Goal: Use online tool/utility

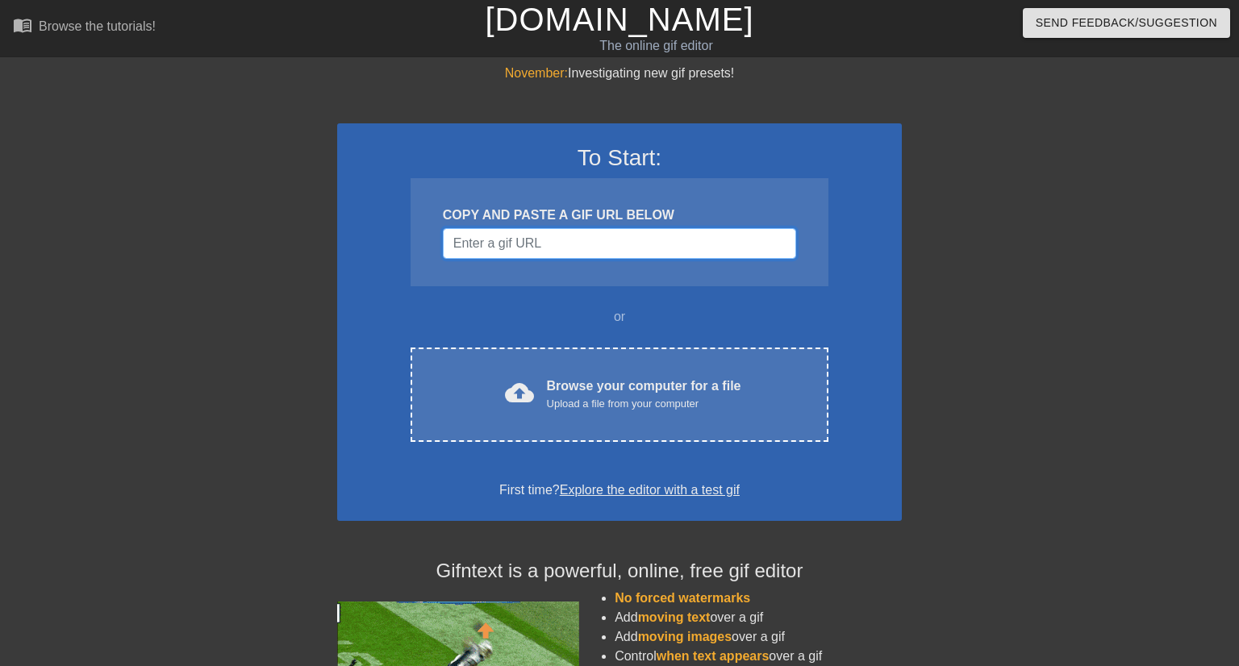
click at [531, 239] on input "Username" at bounding box center [619, 243] width 353 height 31
click at [590, 250] on input "Username" at bounding box center [619, 243] width 353 height 31
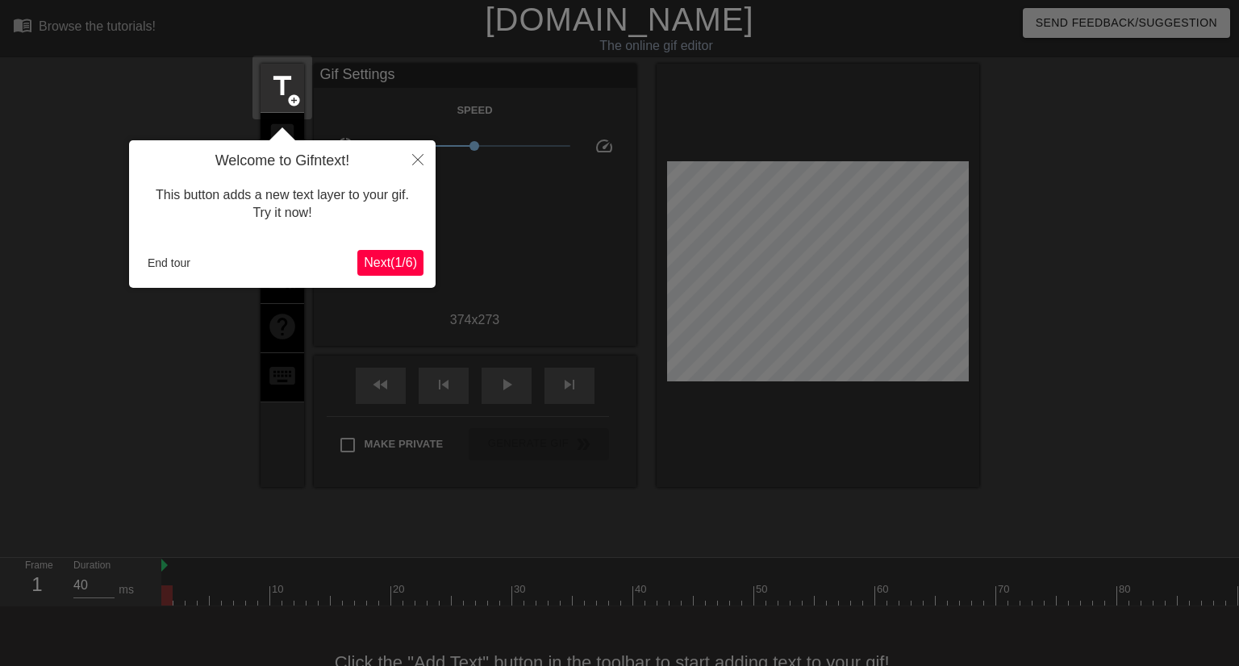
scroll to position [39, 0]
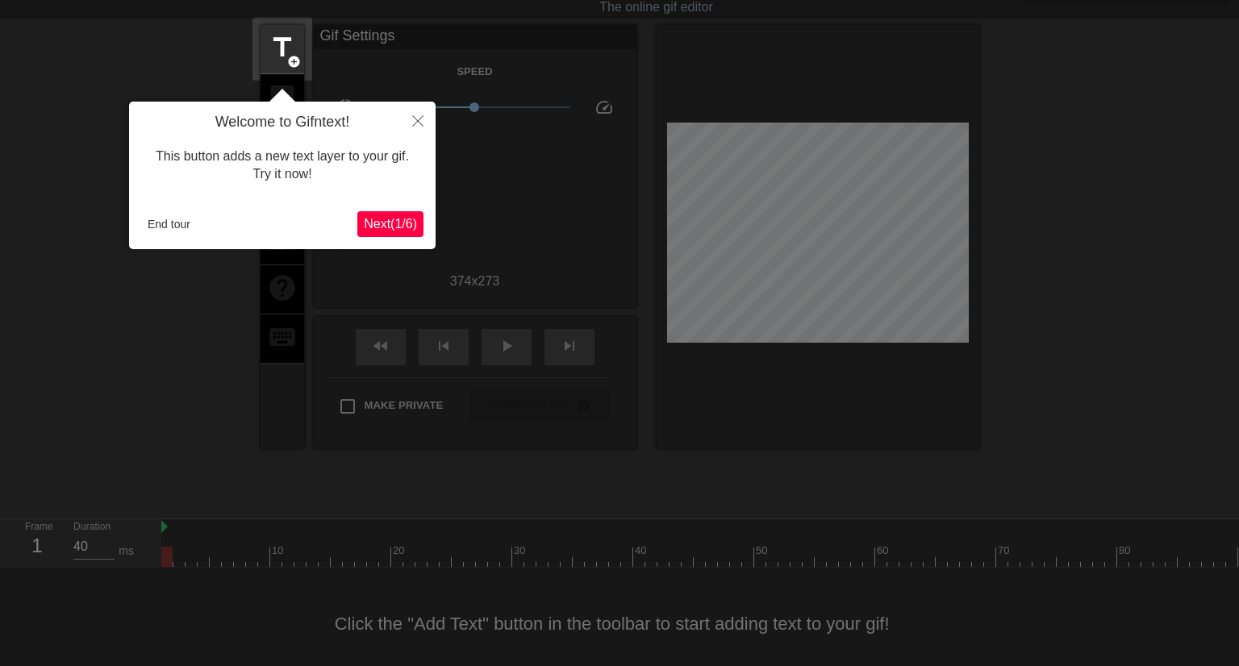
click at [388, 222] on span "Next ( 1 / 6 )" at bounding box center [390, 224] width 53 height 14
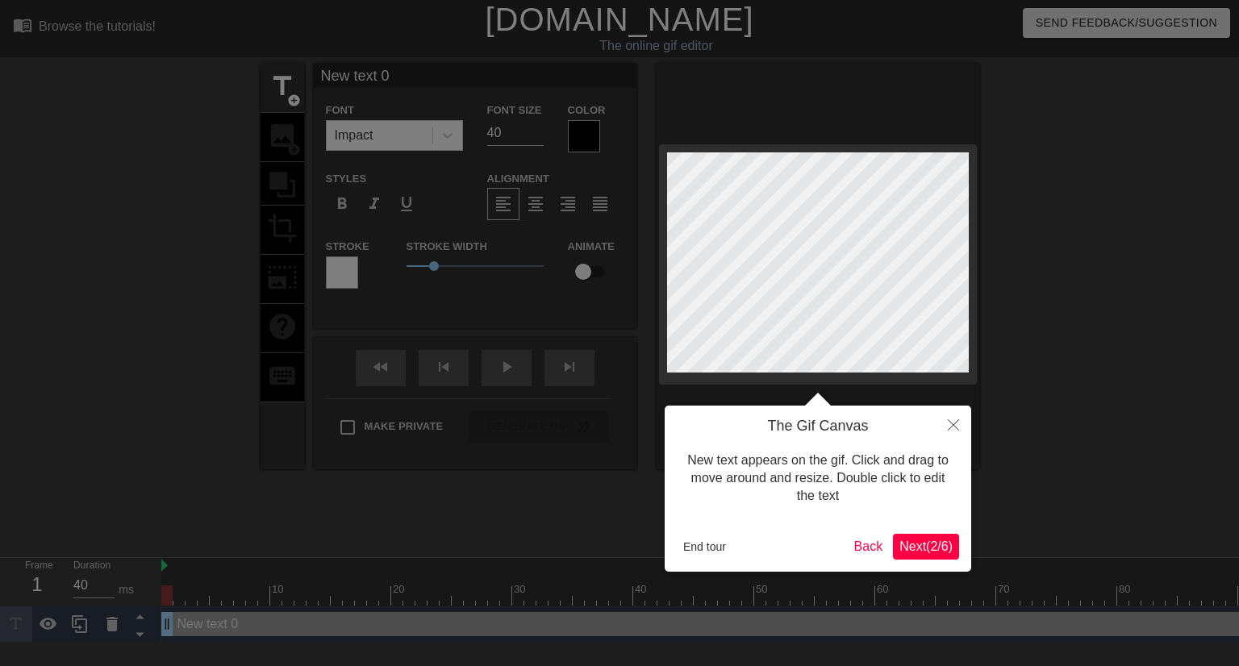
scroll to position [0, 0]
click at [959, 434] on button "Close" at bounding box center [954, 424] width 36 height 37
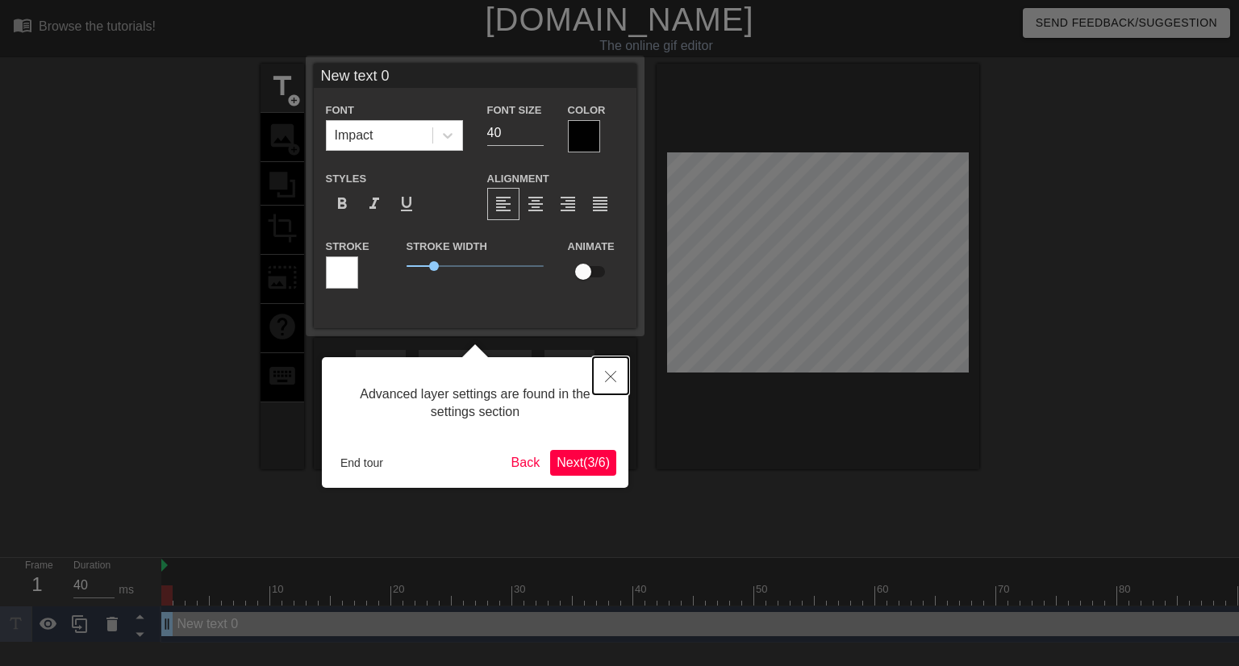
click at [613, 375] on icon "Close" at bounding box center [610, 376] width 11 height 11
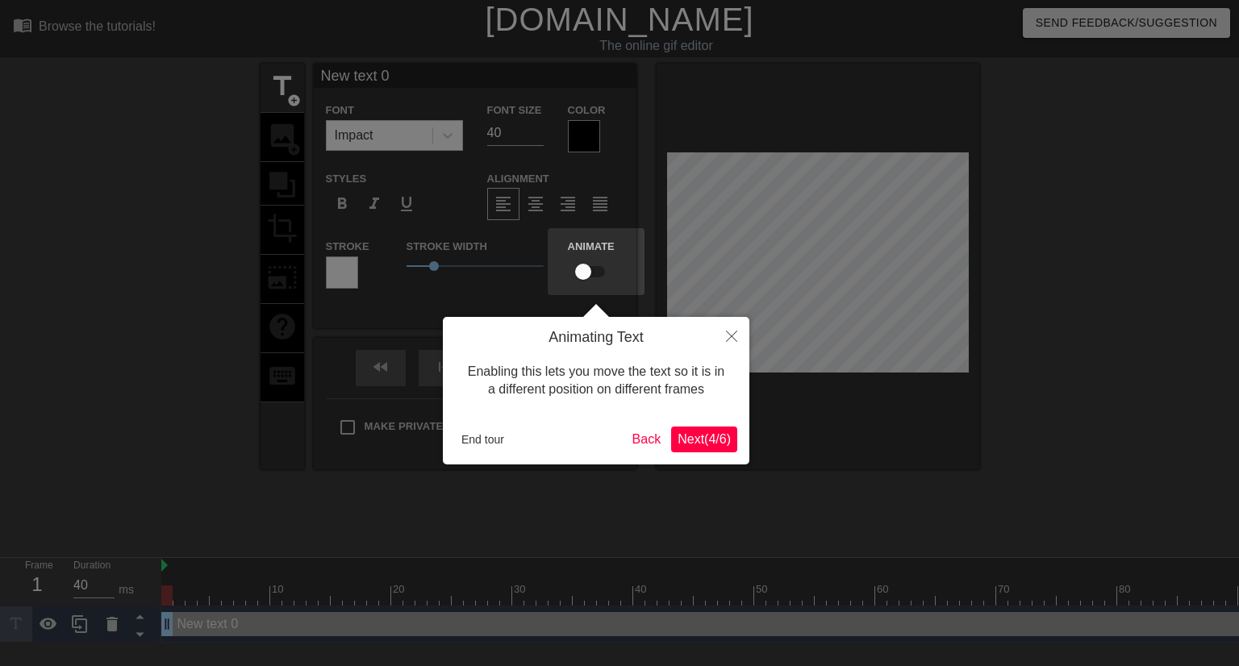
click at [718, 446] on span "Next ( 4 / 6 )" at bounding box center [704, 439] width 53 height 14
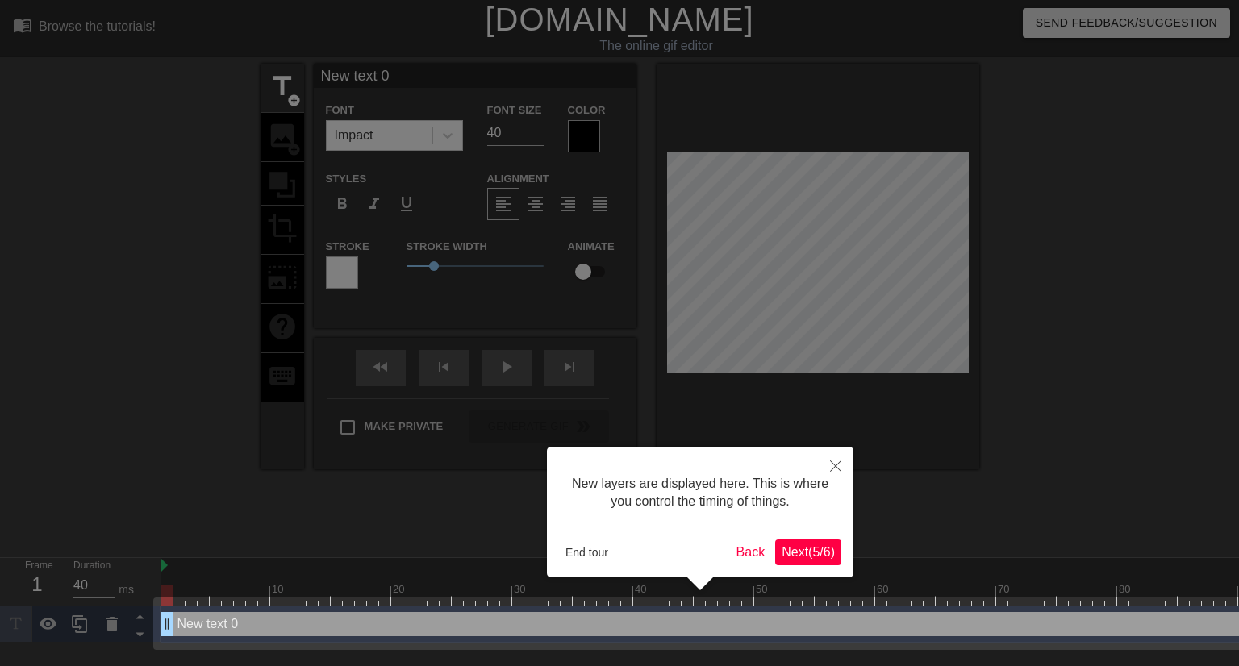
click at [813, 557] on span "Next ( 5 / 6 )" at bounding box center [808, 552] width 53 height 14
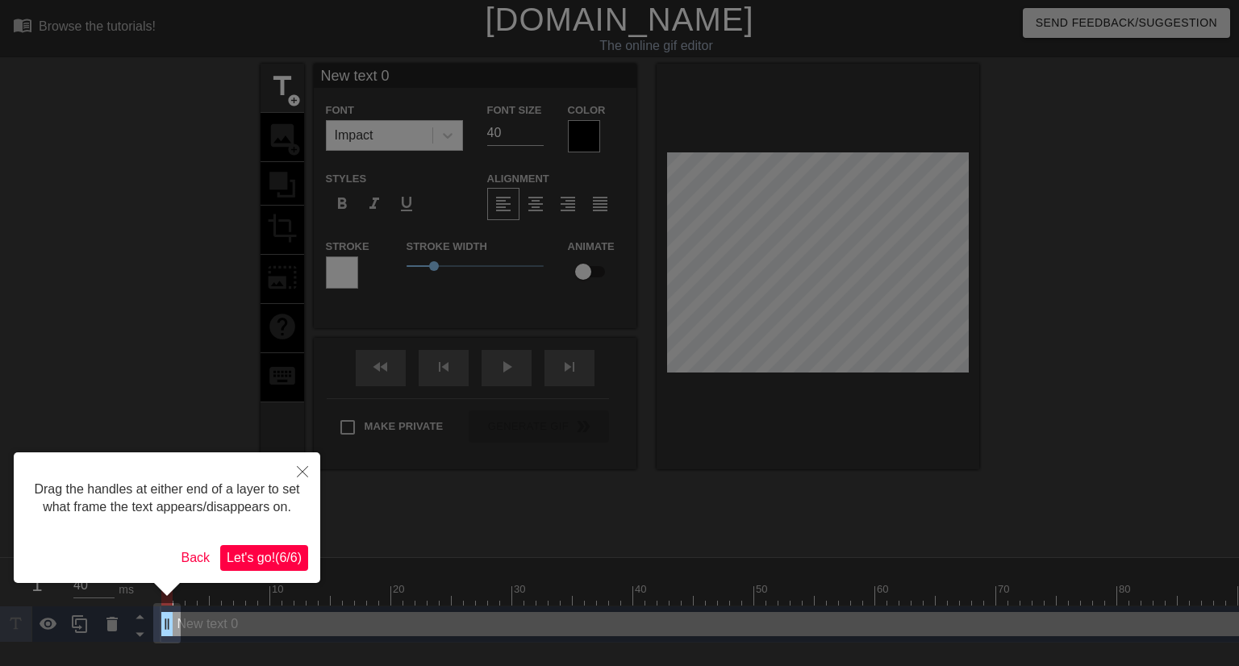
click at [266, 565] on span "Let's go! ( 6 / 6 )" at bounding box center [264, 558] width 75 height 14
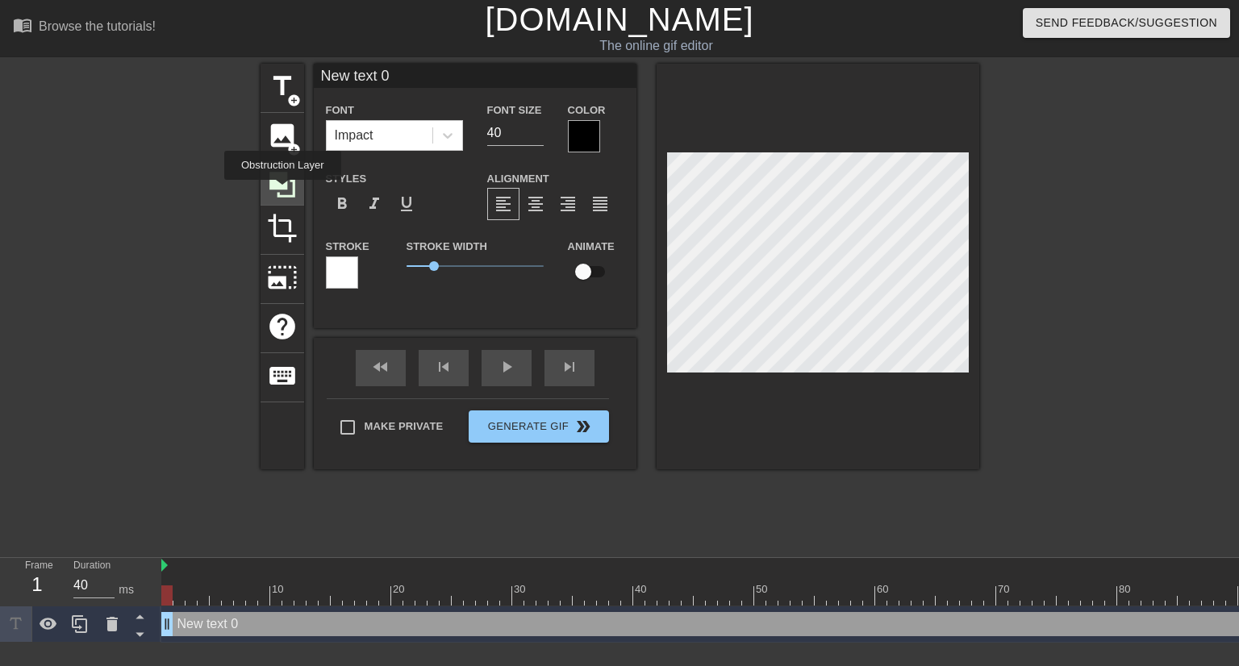
click at [282, 191] on icon at bounding box center [282, 184] width 31 height 31
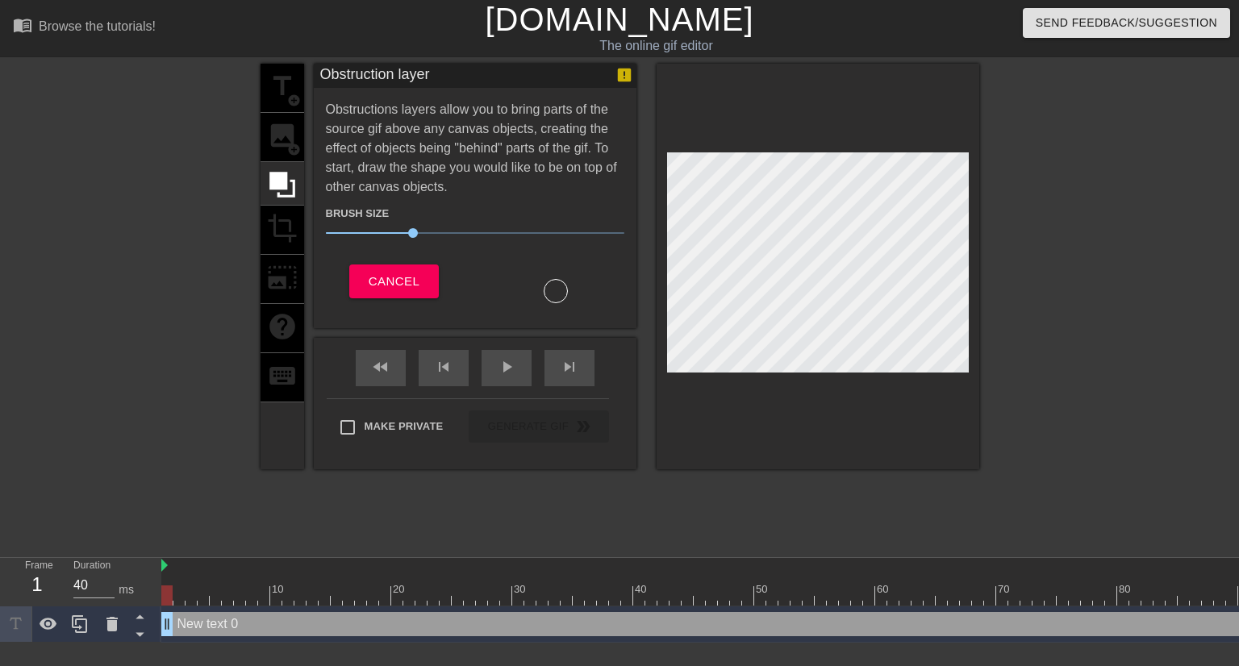
click at [290, 225] on div "title add_circle image add_circle crop photo_size_select_large help keyboard" at bounding box center [283, 267] width 44 height 406
click at [373, 267] on button "Cancel" at bounding box center [394, 282] width 90 height 34
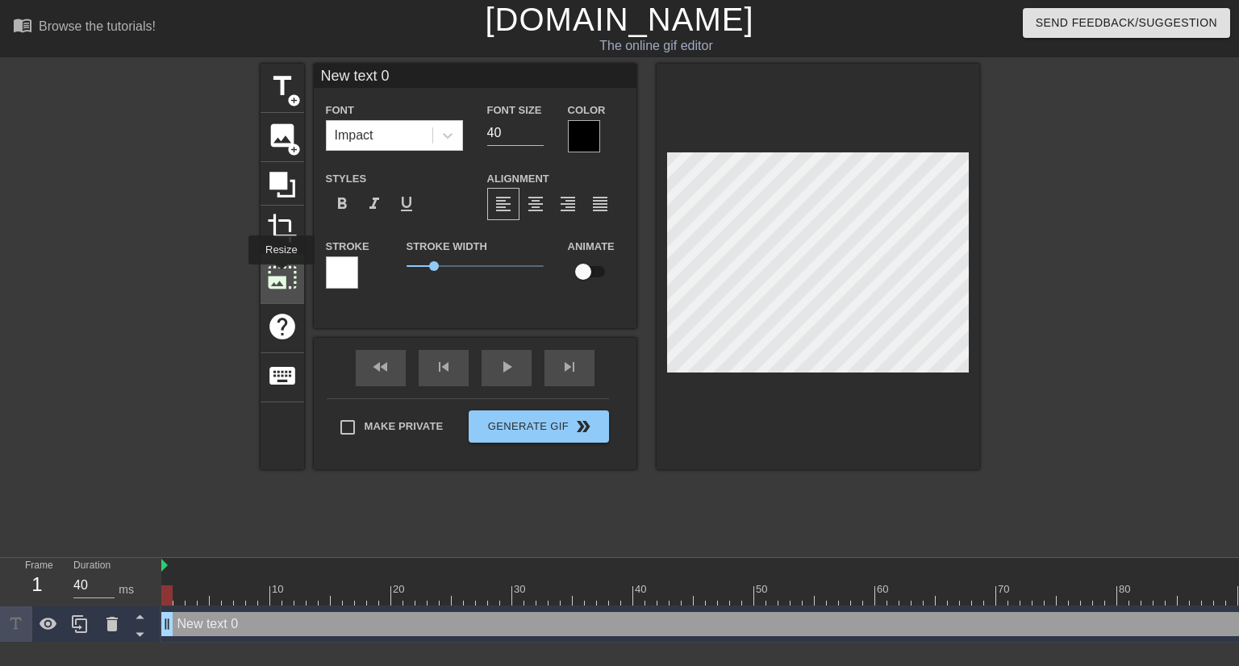
click at [280, 276] on span "photo_size_select_large" at bounding box center [282, 277] width 31 height 31
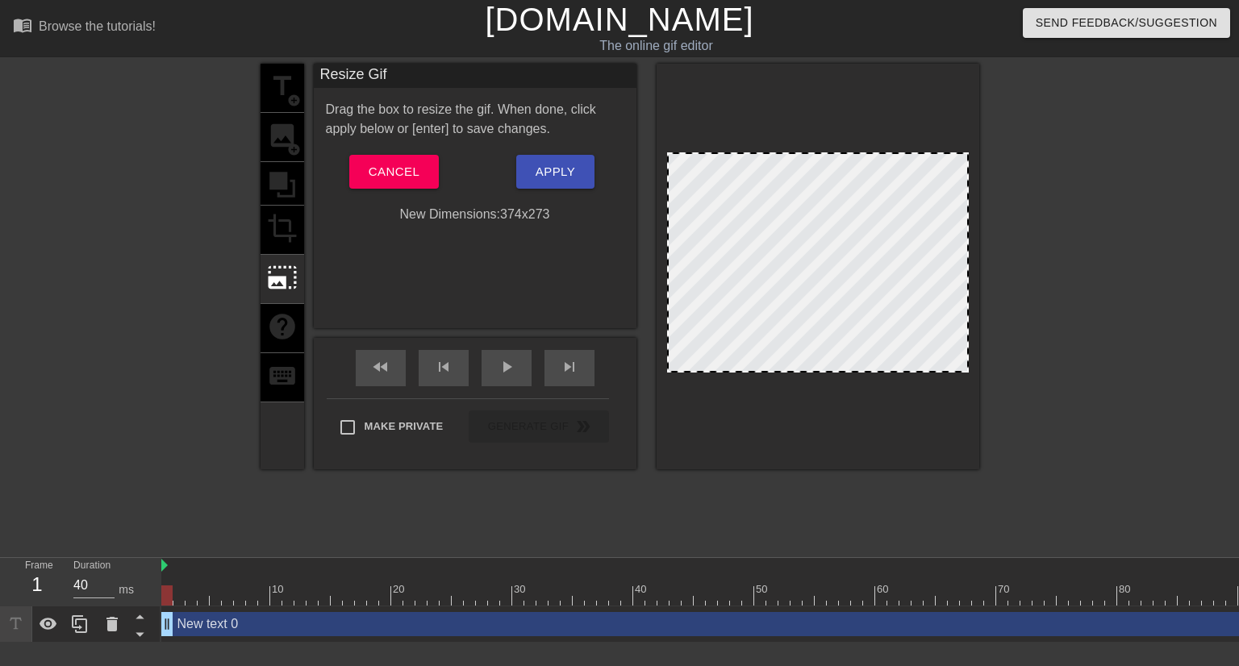
drag, startPoint x: 756, startPoint y: 151, endPoint x: 762, endPoint y: 111, distance: 39.9
click at [762, 111] on div at bounding box center [818, 267] width 323 height 406
drag, startPoint x: 734, startPoint y: 154, endPoint x: 734, endPoint y: 95, distance: 58.9
click at [734, 95] on div at bounding box center [818, 267] width 323 height 406
drag, startPoint x: 665, startPoint y: 154, endPoint x: 733, endPoint y: 228, distance: 99.9
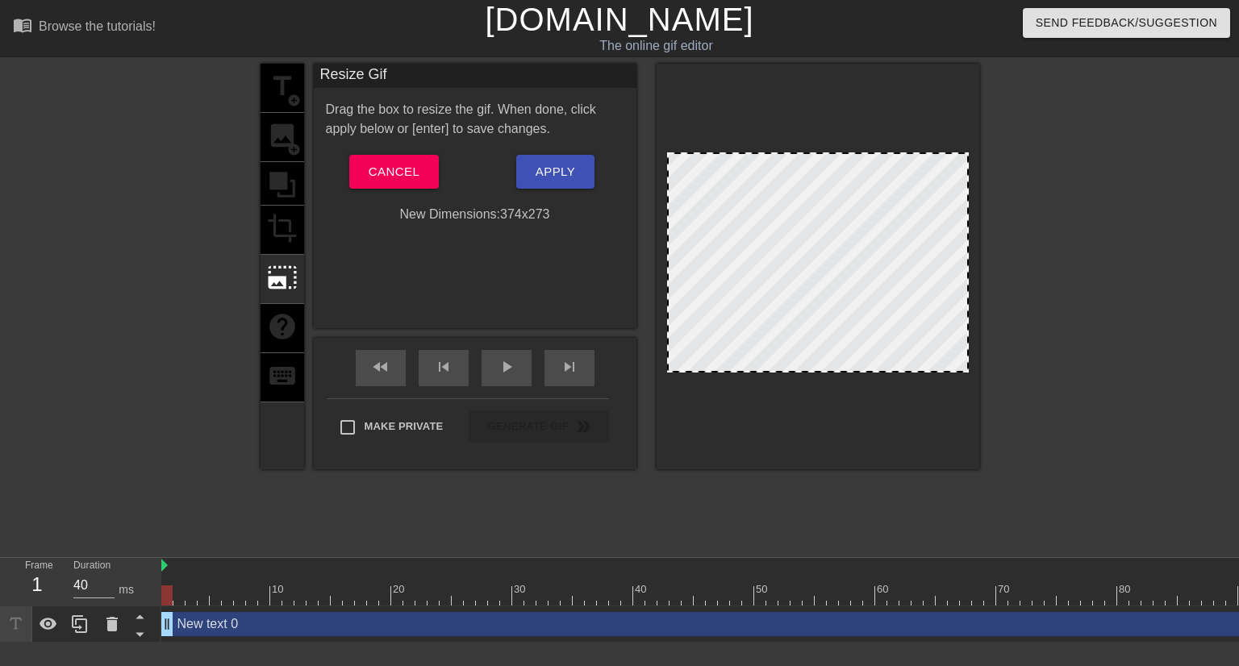
click at [733, 228] on div at bounding box center [818, 267] width 323 height 406
drag, startPoint x: 689, startPoint y: 187, endPoint x: 765, endPoint y: 190, distance: 75.9
click at [762, 207] on div at bounding box center [818, 262] width 302 height 220
click at [554, 172] on span "Apply" at bounding box center [556, 171] width 40 height 21
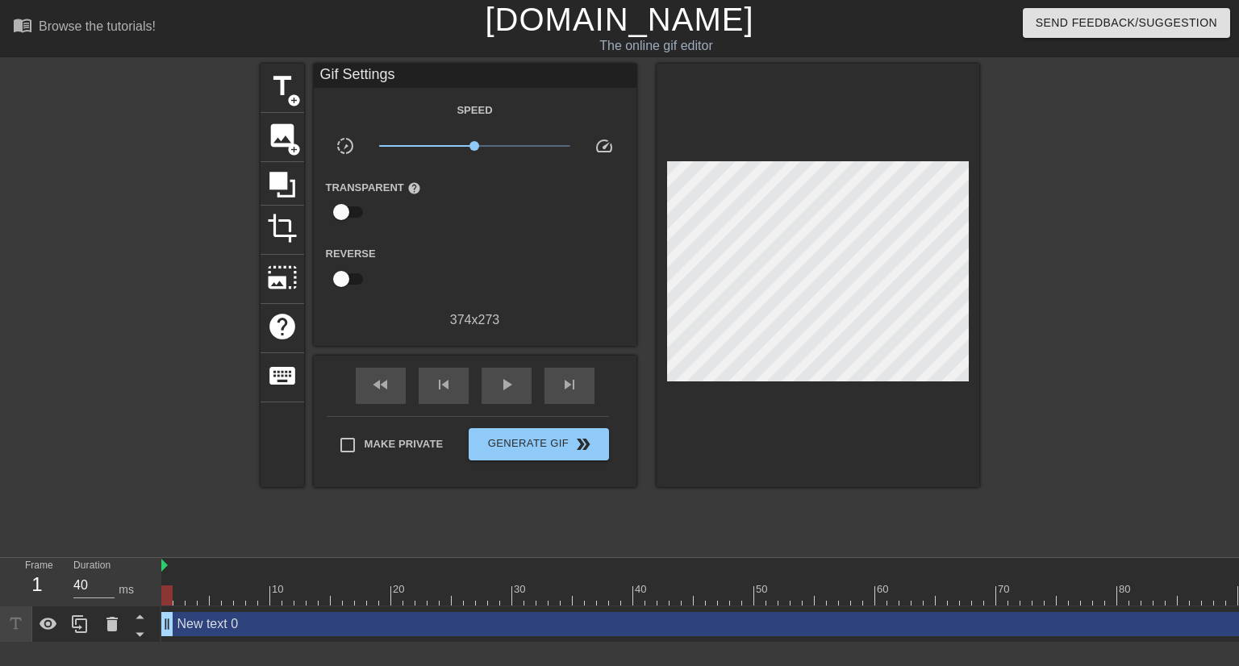
click at [304, 88] on div "title add_circle image add_circle crop photo_size_select_large help keyboard Gi…" at bounding box center [620, 276] width 719 height 424
click at [278, 96] on span "title" at bounding box center [282, 86] width 31 height 31
